Goal: Task Accomplishment & Management: Use online tool/utility

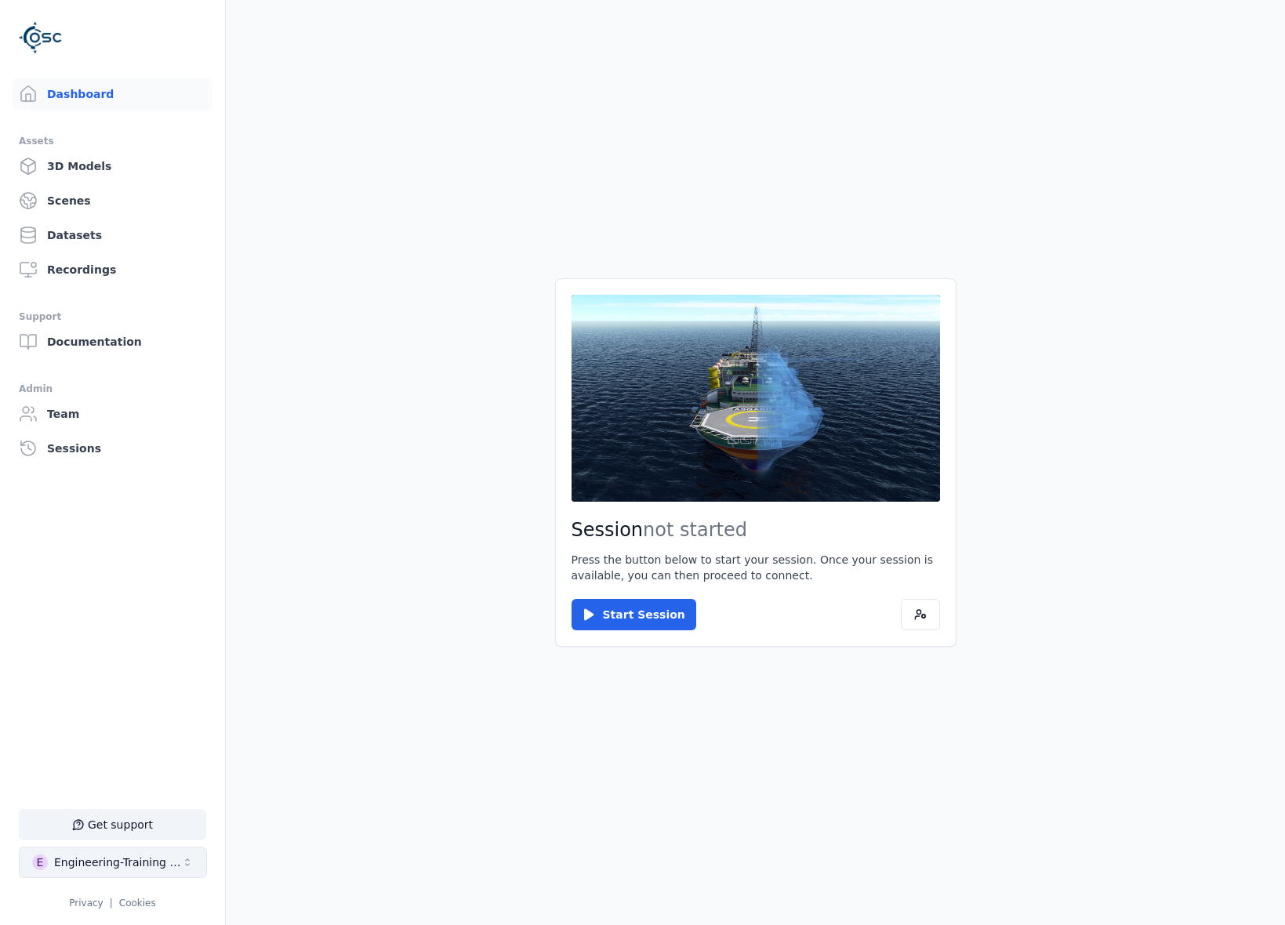
click at [154, 867] on div "Engineering-Training (SSO Staging)" at bounding box center [117, 863] width 127 height 16
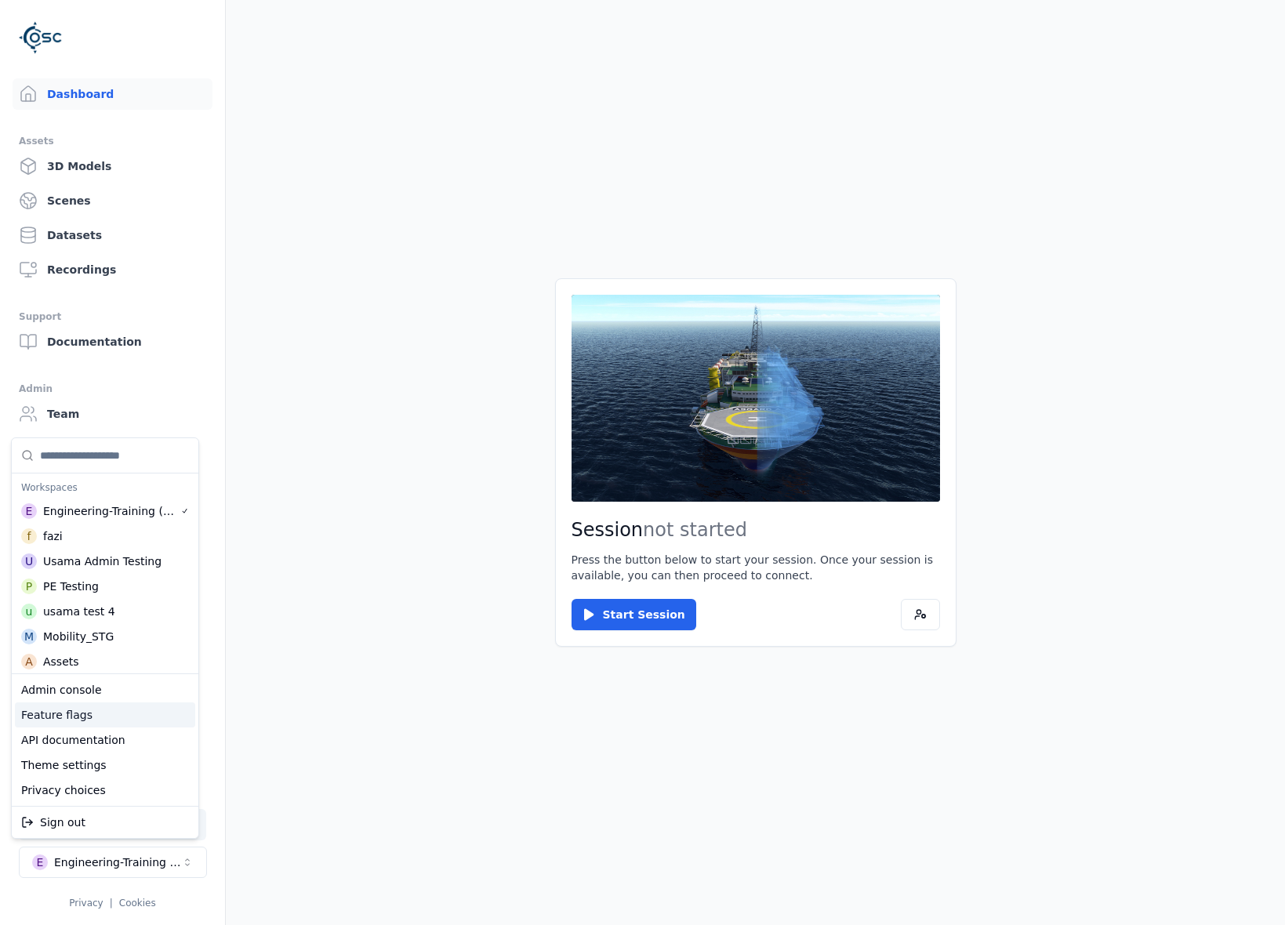
click at [291, 719] on html "Support Dashboard Assets 3D Models Scenes Datasets Recordings Support Documenta…" at bounding box center [642, 462] width 1285 height 925
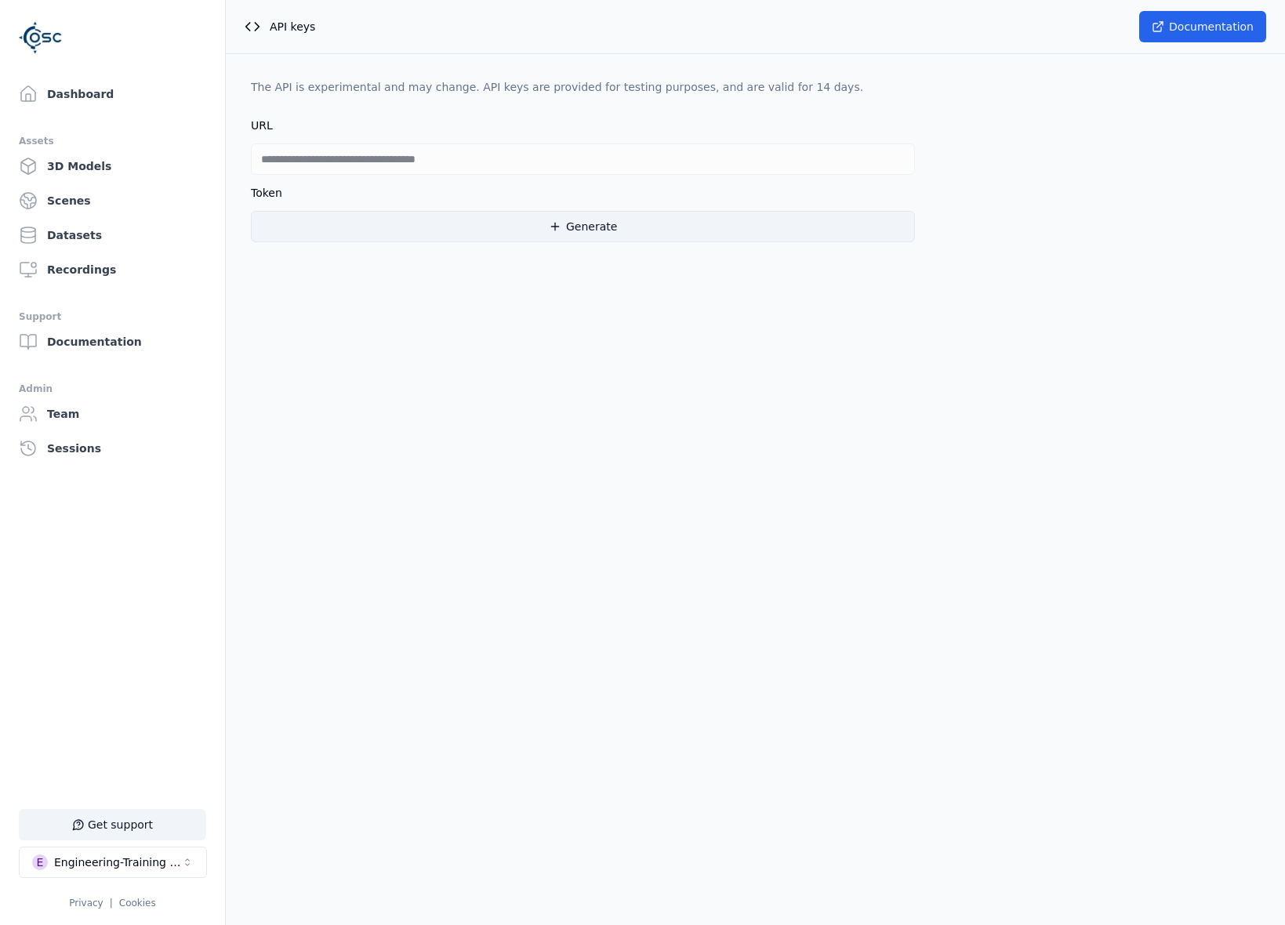
click at [457, 238] on button "Generate" at bounding box center [583, 226] width 664 height 31
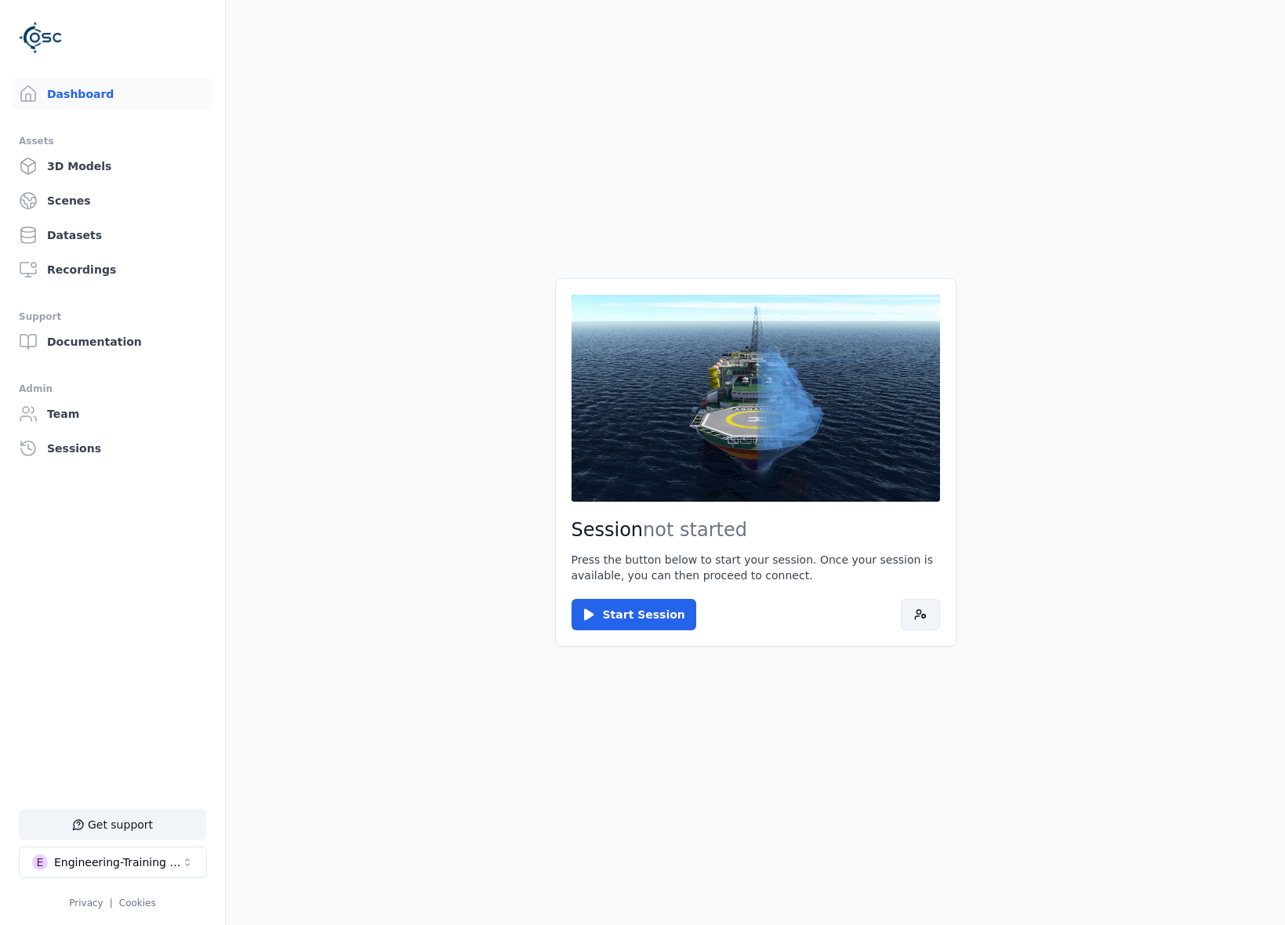
click at [932, 609] on button at bounding box center [920, 614] width 39 height 31
click at [366, 740] on main "Session not started Press the button below to start your session. Once your ses…" at bounding box center [755, 462] width 1059 height 925
